Goal: Information Seeking & Learning: Understand process/instructions

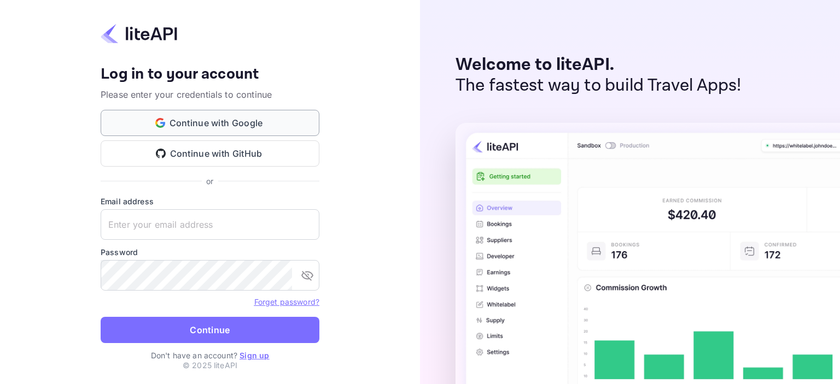
click at [208, 123] on button "Continue with Google" at bounding box center [210, 123] width 219 height 26
click at [147, 224] on input "text" at bounding box center [210, 224] width 219 height 31
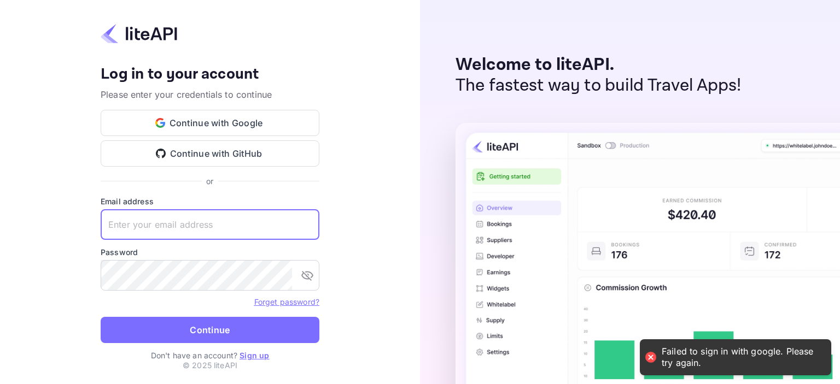
click at [251, 355] on link "Sign up" at bounding box center [254, 355] width 30 height 9
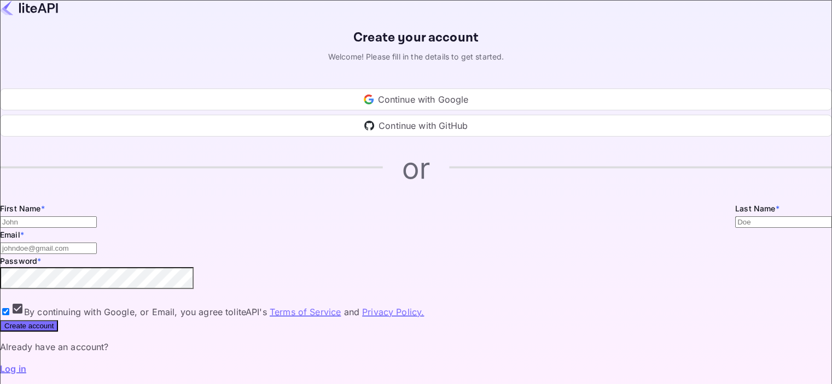
click at [97, 228] on input "Email *" at bounding box center [48, 222] width 97 height 11
type input "[PERSON_NAME]"
type input "[EMAIL_ADDRESS][DOMAIN_NAME]"
type input "[PERSON_NAME]"
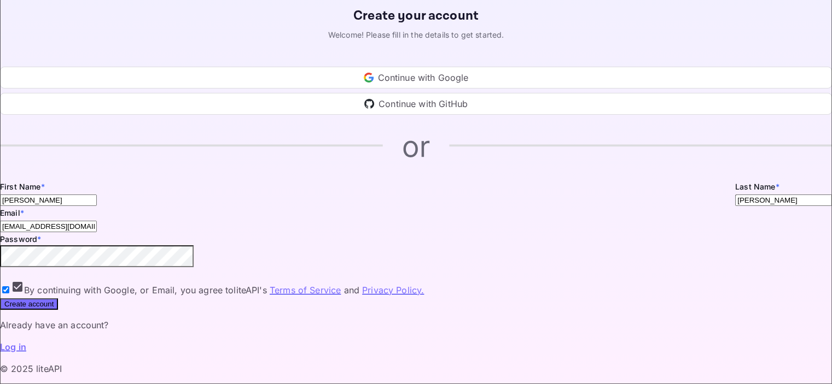
scroll to position [63, 0]
click at [58, 310] on button "Create account" at bounding box center [29, 304] width 58 height 11
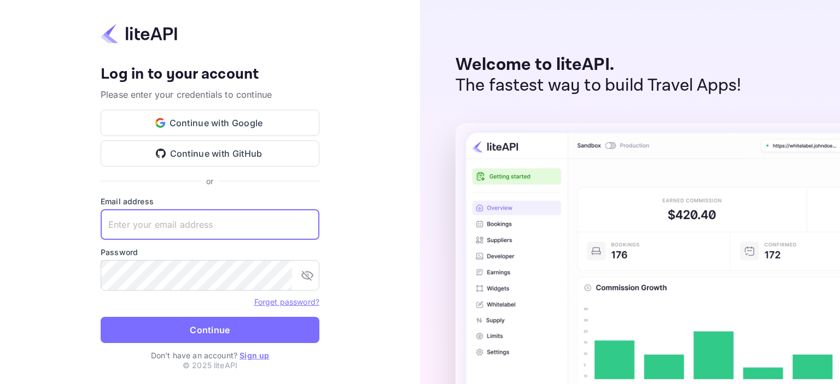
click at [185, 224] on input "text" at bounding box center [210, 224] width 219 height 31
type input "[EMAIL_ADDRESS][DOMAIN_NAME]"
click at [282, 303] on link "Forget password?" at bounding box center [286, 301] width 65 height 9
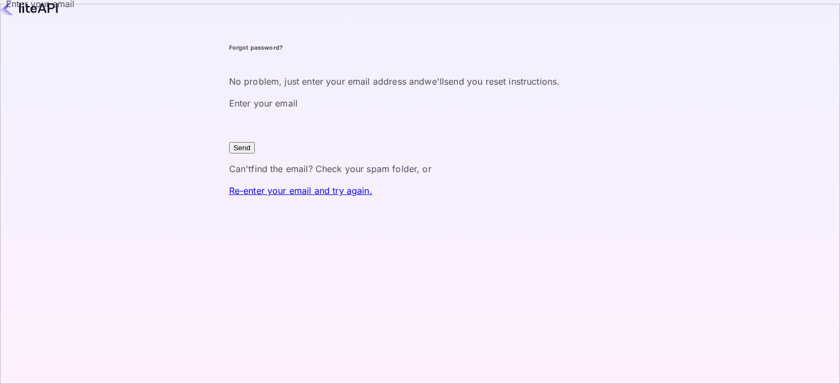
click at [344, 141] on input "Enter your email" at bounding box center [427, 125] width 397 height 31
type input "[EMAIL_ADDRESS][DOMAIN_NAME]"
click at [255, 154] on button "Send" at bounding box center [242, 147] width 26 height 11
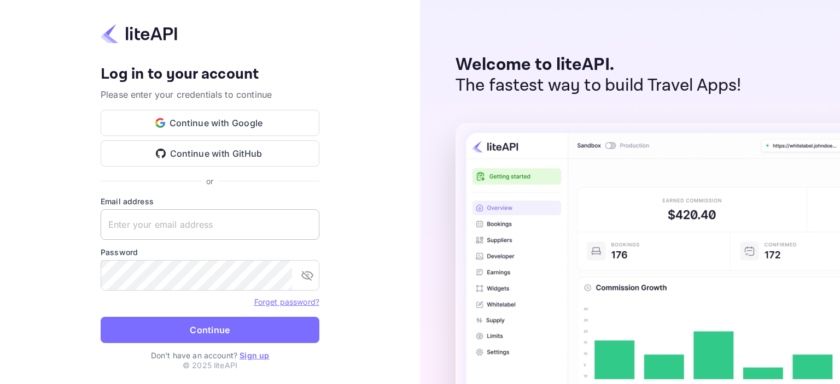
click at [194, 227] on input "text" at bounding box center [210, 224] width 219 height 31
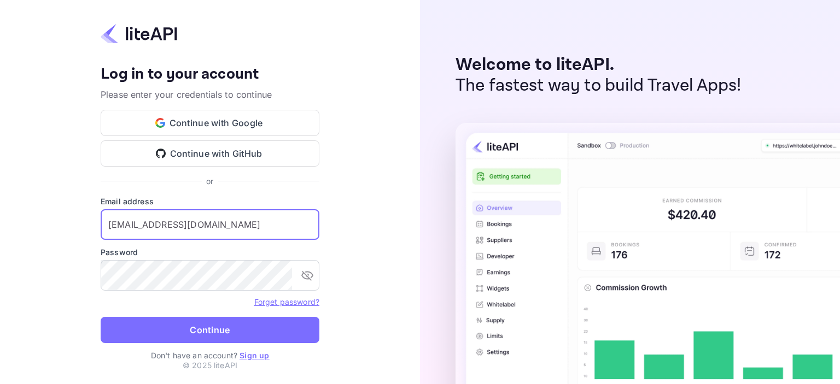
type input "[EMAIL_ADDRESS][DOMAIN_NAME]"
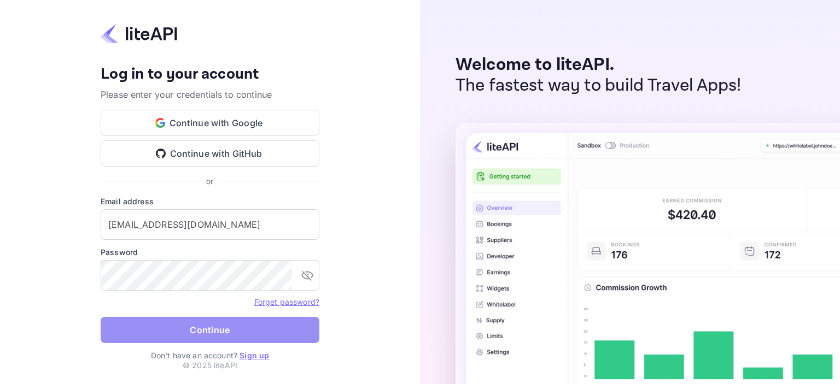
click at [208, 331] on button "Continue" at bounding box center [210, 330] width 219 height 26
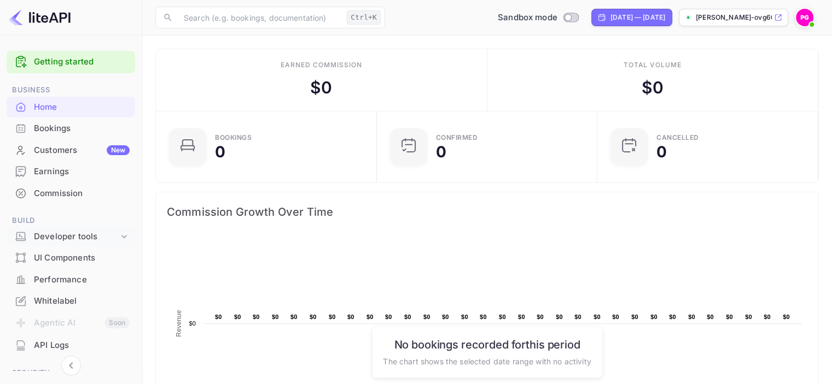
click at [121, 236] on icon at bounding box center [124, 236] width 11 height 11
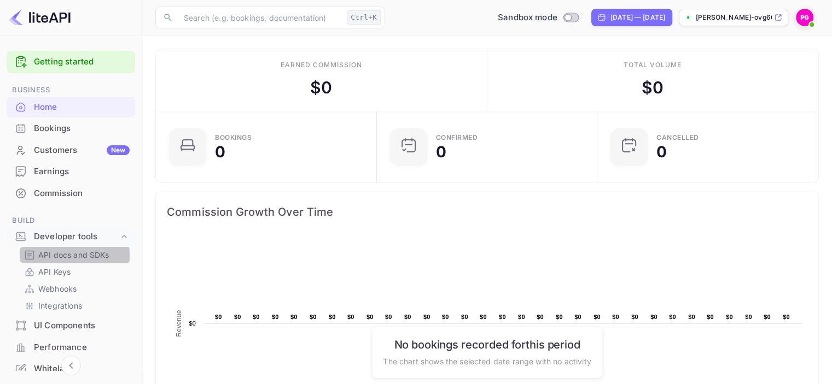
click at [53, 256] on p "API docs and SDKs" at bounding box center [73, 254] width 71 height 11
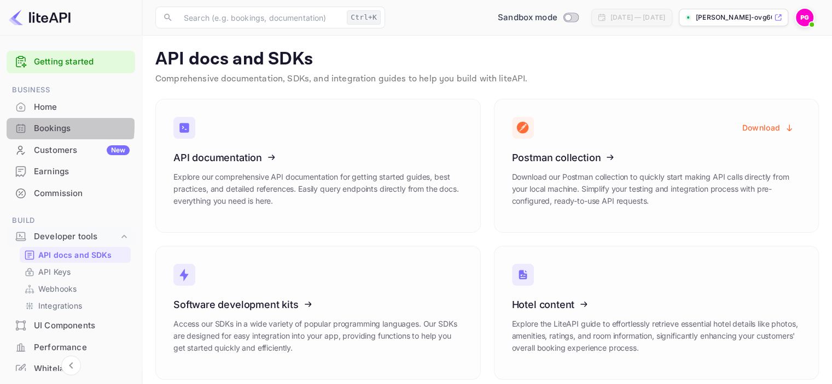
click at [41, 126] on div "Bookings" at bounding box center [82, 128] width 96 height 13
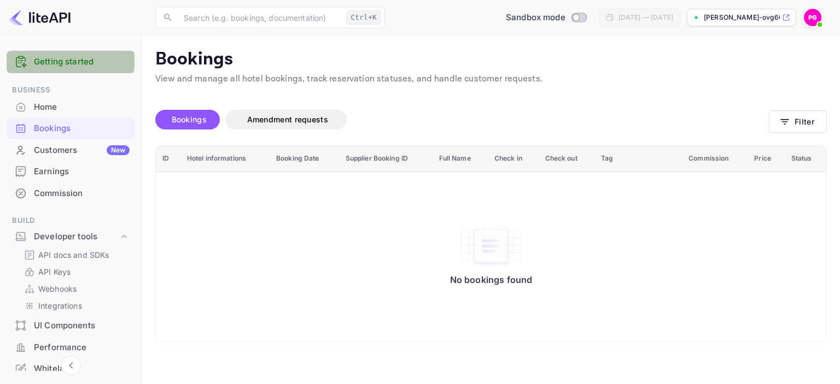
click at [63, 61] on link "Getting started" at bounding box center [82, 62] width 96 height 13
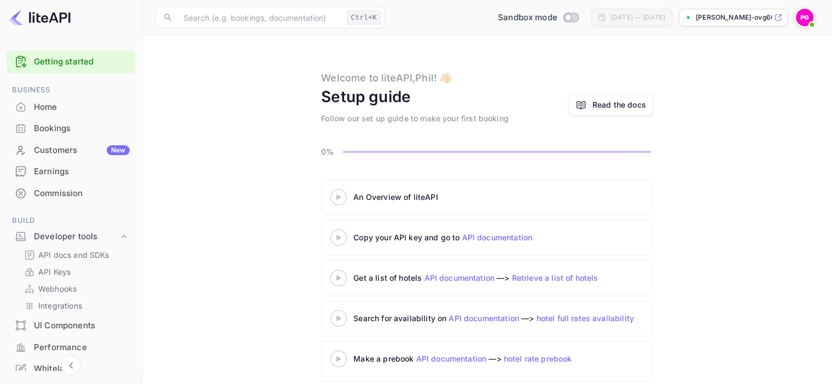
drag, startPoint x: 750, startPoint y: 15, endPoint x: 772, endPoint y: 142, distance: 128.7
click at [772, 142] on main "Welcome to liteAPI, Phil ! 👋🏻 Setup guide Follow our set up guide to make your …" at bounding box center [486, 236] width 689 height 400
click at [728, 15] on p "phil-glennon-ovg60.nui..." at bounding box center [733, 18] width 76 height 10
